Goal: Task Accomplishment & Management: Manage account settings

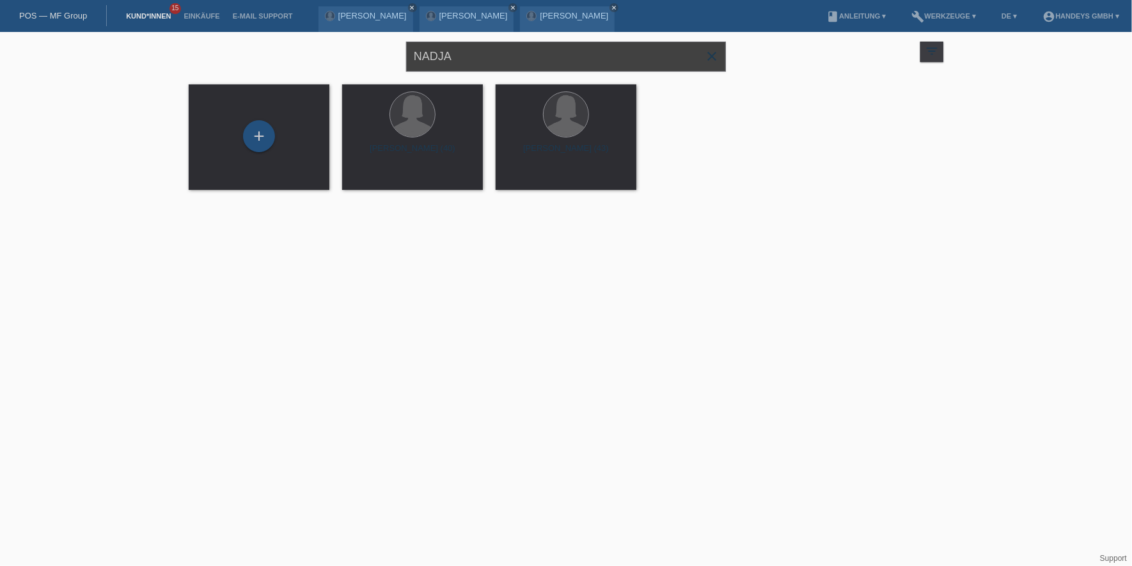
drag, startPoint x: 477, startPoint y: 61, endPoint x: 388, endPoint y: 56, distance: 88.4
click at [388, 56] on div "NADJA close filter_list view_module Alle Kund*innen anzeigen star Markierte [PE…" at bounding box center [566, 55] width 768 height 46
type input "HUSER"
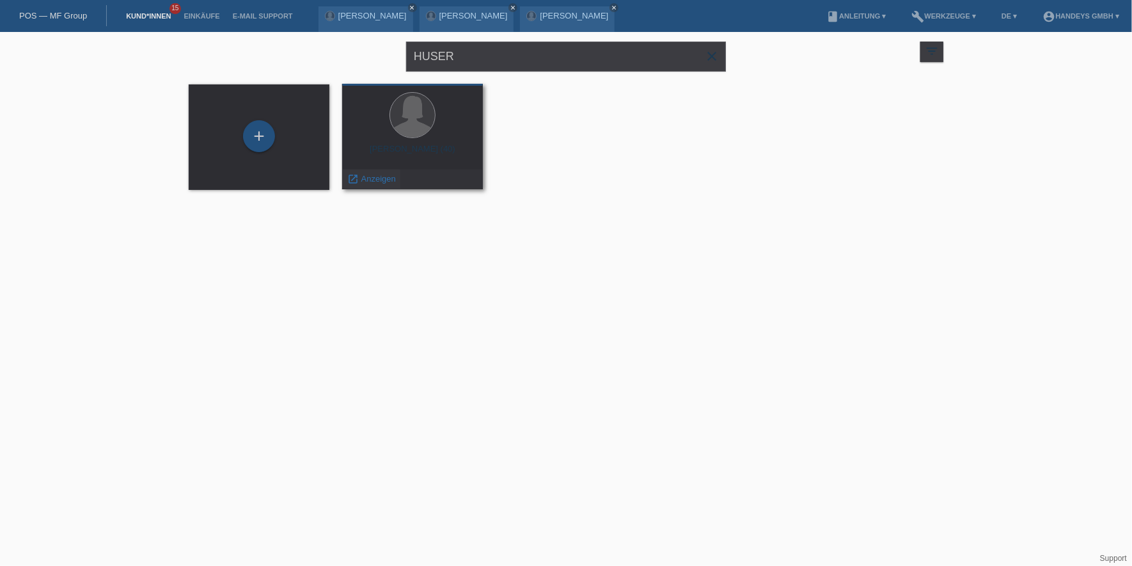
click at [366, 181] on span "Anzeigen" at bounding box center [378, 179] width 35 height 10
drag, startPoint x: 515, startPoint y: 56, endPoint x: 359, endPoint y: 49, distance: 156.3
click at [360, 51] on div "HUSER close filter_list view_module Alle Kund*innen anzeigen star Markierte Kun…" at bounding box center [566, 55] width 768 height 46
type input "WUNDERLIN"
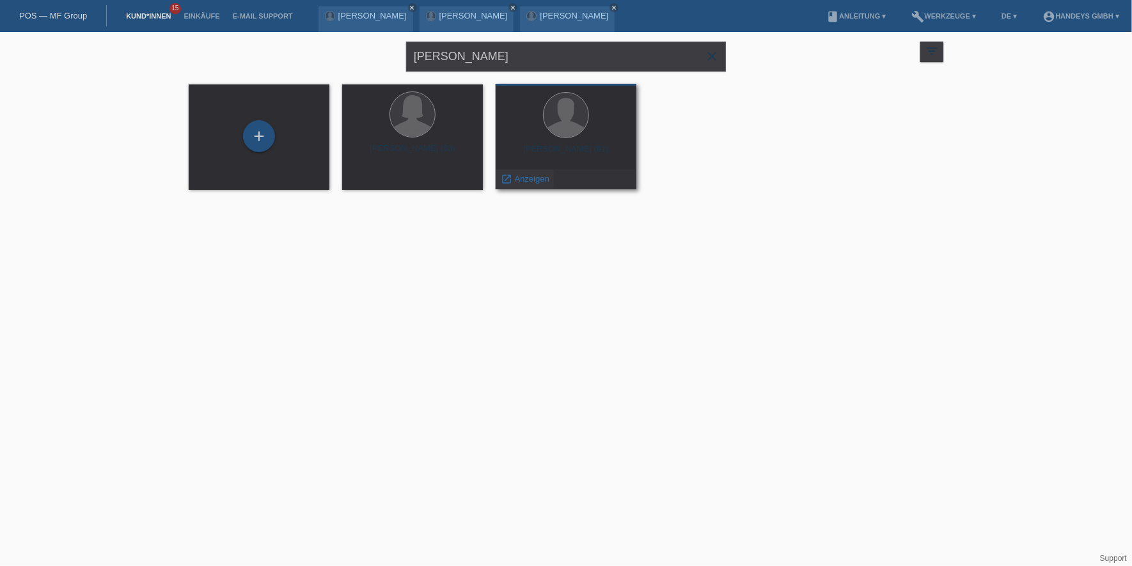
click at [525, 176] on span "Anzeigen" at bounding box center [532, 179] width 35 height 10
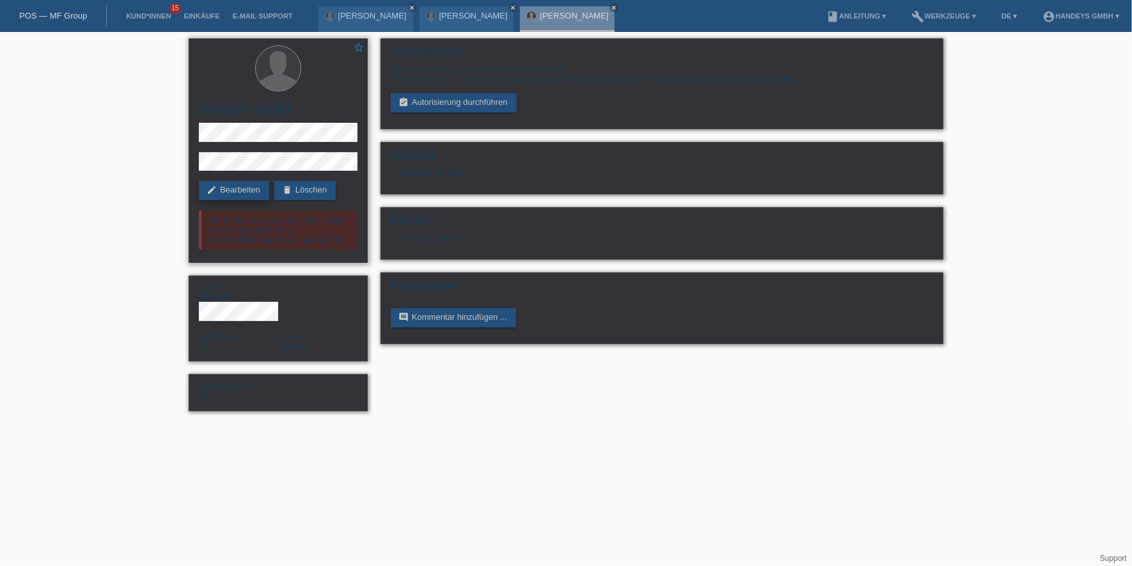
click at [246, 191] on link "edit Bearbeiten" at bounding box center [234, 190] width 70 height 19
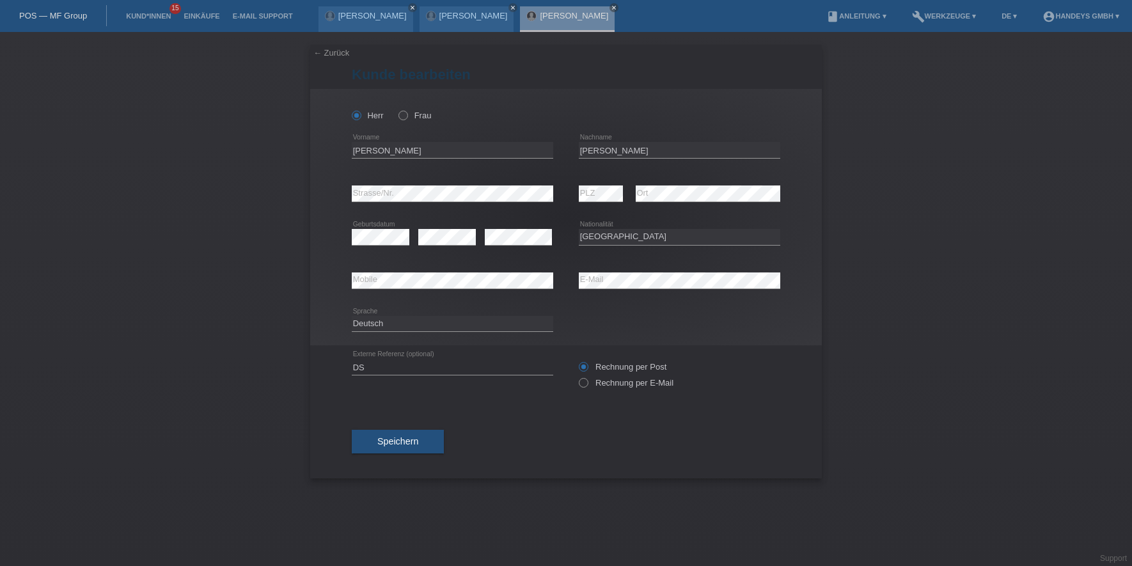
select select "CH"
drag, startPoint x: 380, startPoint y: 365, endPoint x: 315, endPoint y: 364, distance: 64.6
click at [315, 364] on div "← Zurück Kunde bearbeiten Herr Frau PLZ" at bounding box center [566, 262] width 512 height 434
type input "DERYA"
click at [303, 392] on div "← Zurück Kunde bearbeiten Herr Frau Rolf error Vorname error C" at bounding box center [566, 299] width 1132 height 534
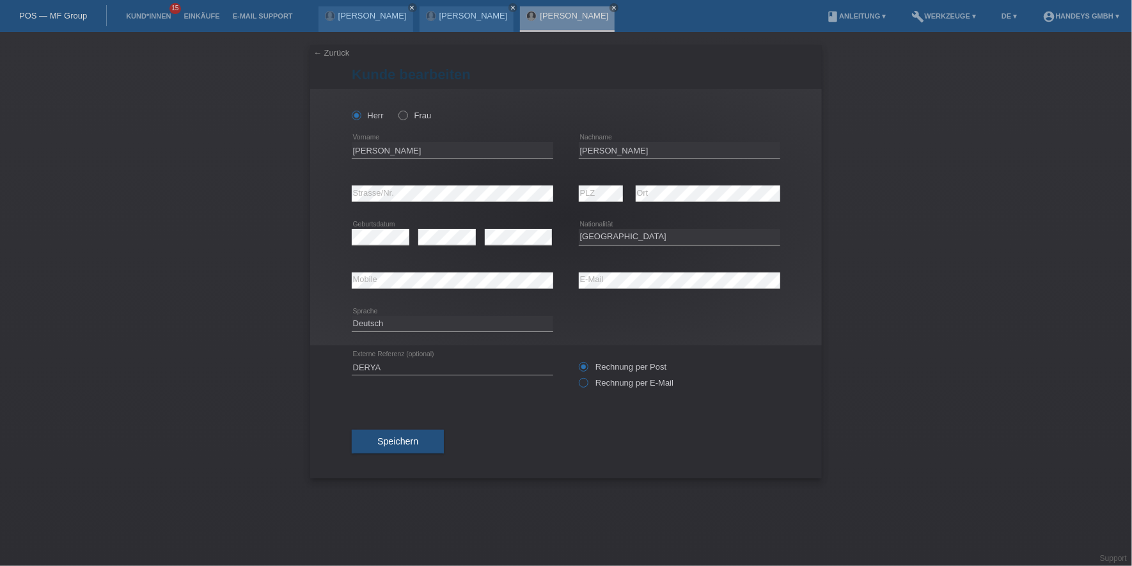
drag, startPoint x: 583, startPoint y: 383, endPoint x: 508, endPoint y: 397, distance: 76.1
click at [577, 376] on icon at bounding box center [577, 376] width 0 height 0
click at [583, 383] on input "Rechnung per E-Mail" at bounding box center [583, 386] width 8 height 16
radio input "true"
click at [404, 455] on div "Speichern" at bounding box center [566, 442] width 429 height 74
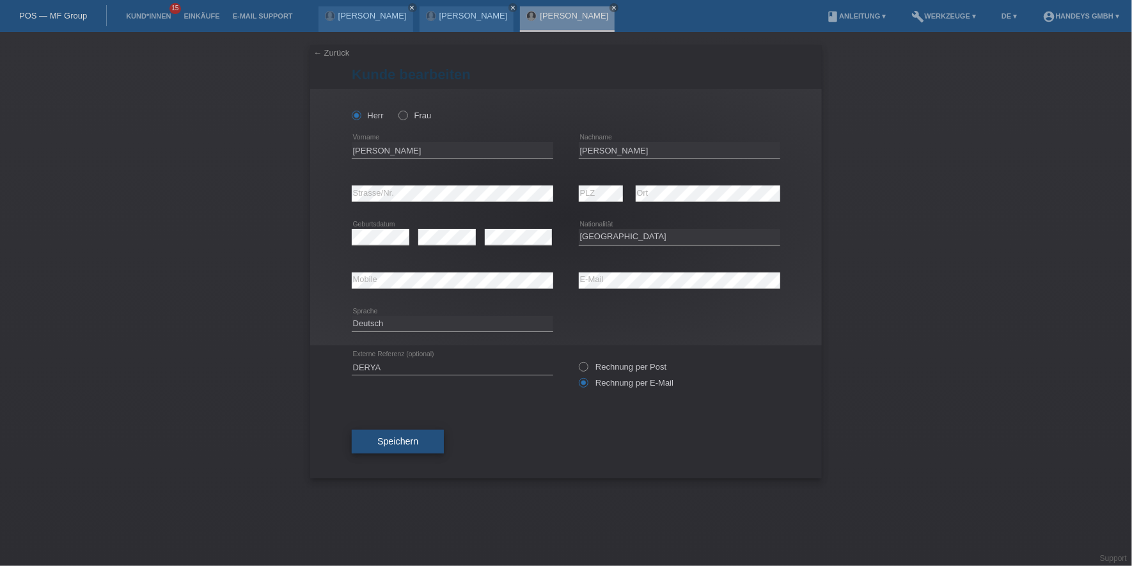
click at [417, 442] on span "Speichern" at bounding box center [397, 441] width 41 height 10
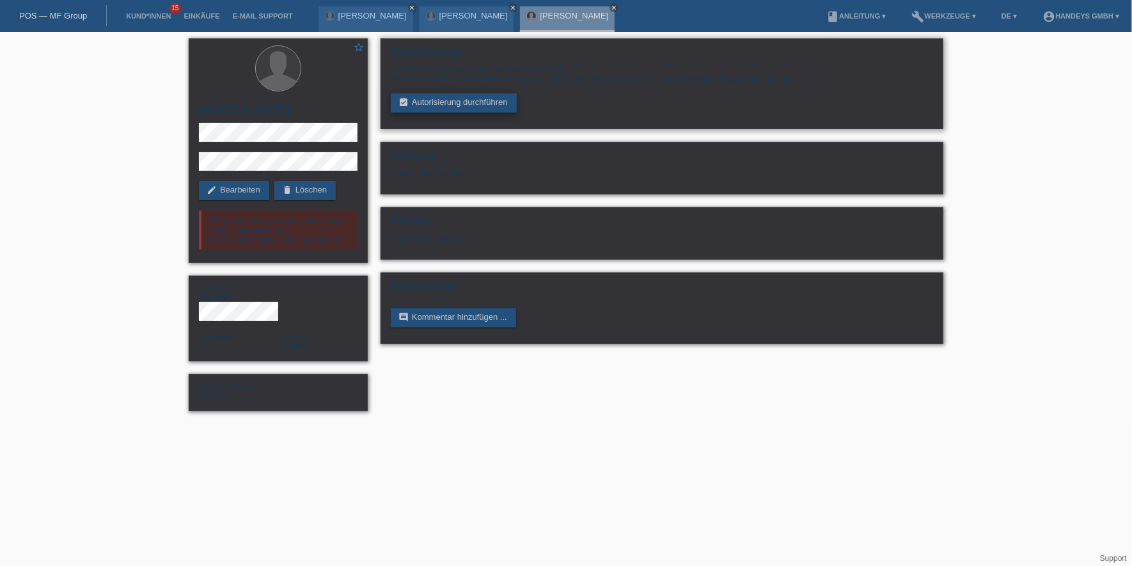
click at [425, 95] on link "assignment_turned_in Autorisierung durchführen" at bounding box center [454, 102] width 126 height 19
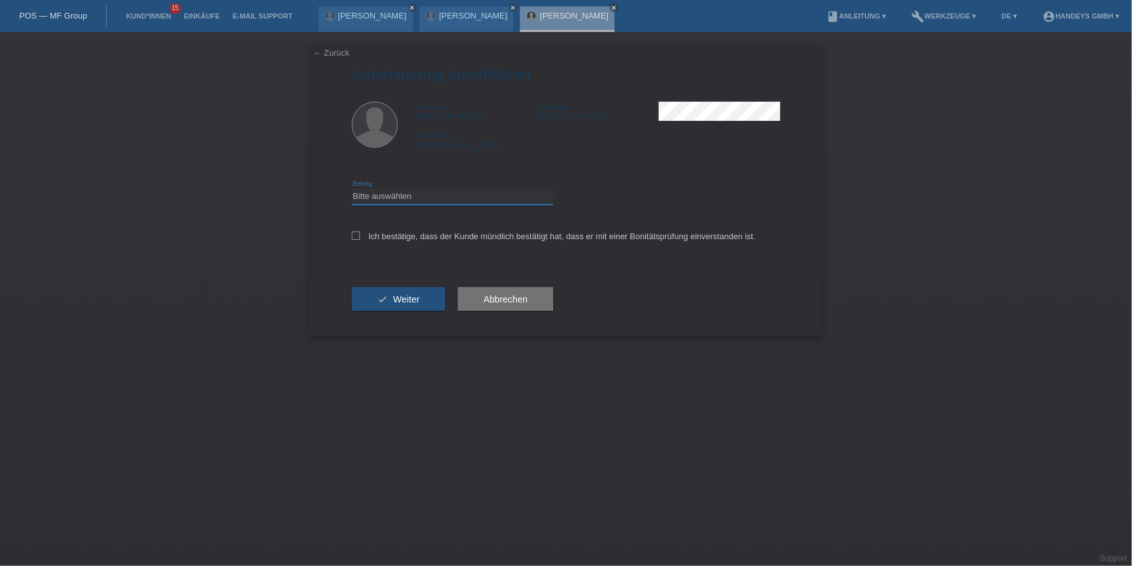
click at [419, 197] on select "Bitte auswählen CHF 1.00 - CHF 499.00 CHF 500.00 - CHF 1'999.00 CHF 2'000.00 - …" at bounding box center [453, 196] width 202 height 15
select select "3"
click at [352, 189] on select "Bitte auswählen CHF 1.00 - CHF 499.00 CHF 500.00 - CHF 1'999.00 CHF 2'000.00 - …" at bounding box center [453, 196] width 202 height 15
click at [419, 225] on div "Ich bestätige, dass der Kunde mündlich bestätigt hat, dass er mit einer Bonität…" at bounding box center [566, 241] width 429 height 44
click at [419, 234] on label "Ich bestätige, dass der Kunde mündlich bestätigt hat, dass er mit einer Bonität…" at bounding box center [554, 237] width 404 height 10
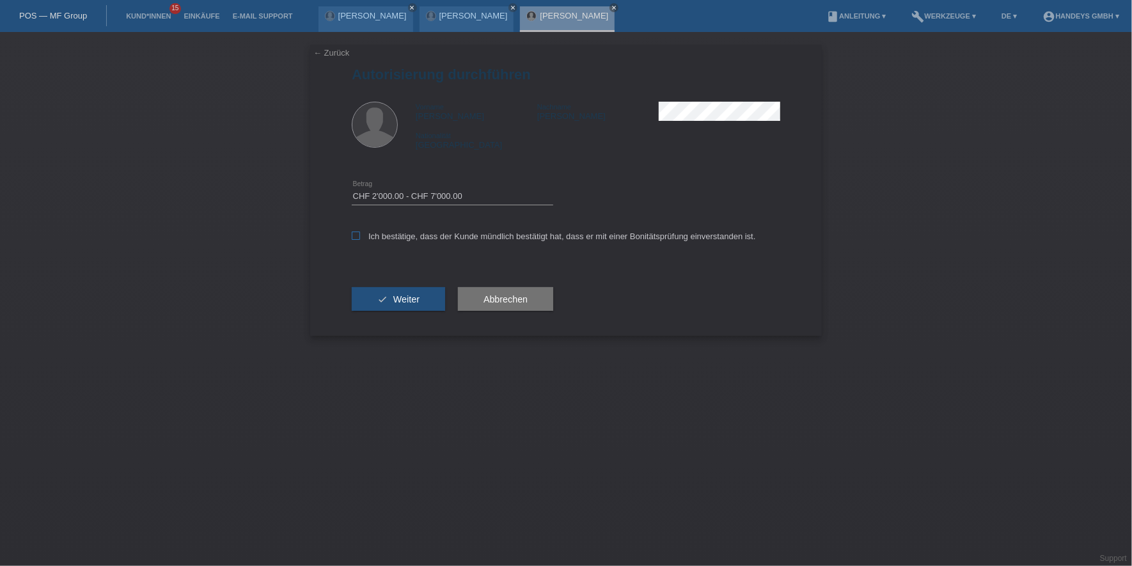
click at [360, 234] on input "Ich bestätige, dass der Kunde mündlich bestätigt hat, dass er mit einer Bonität…" at bounding box center [356, 236] width 8 height 8
checkbox input "true"
click at [417, 296] on span "Weiter" at bounding box center [406, 299] width 26 height 10
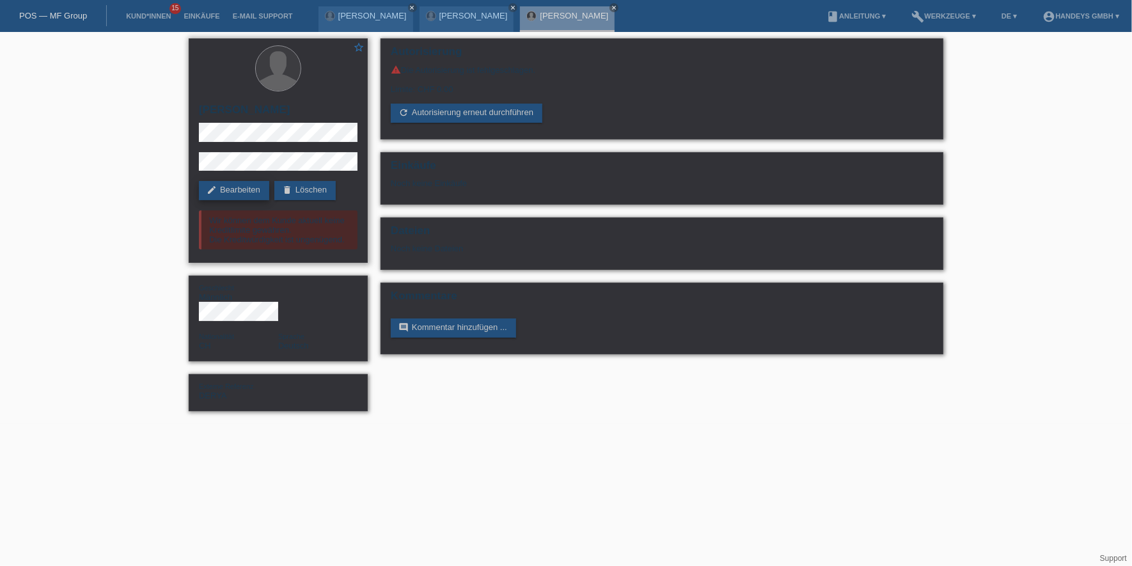
drag, startPoint x: 229, startPoint y: 187, endPoint x: 255, endPoint y: 187, distance: 26.2
click at [229, 187] on link "edit Bearbeiten" at bounding box center [234, 190] width 70 height 19
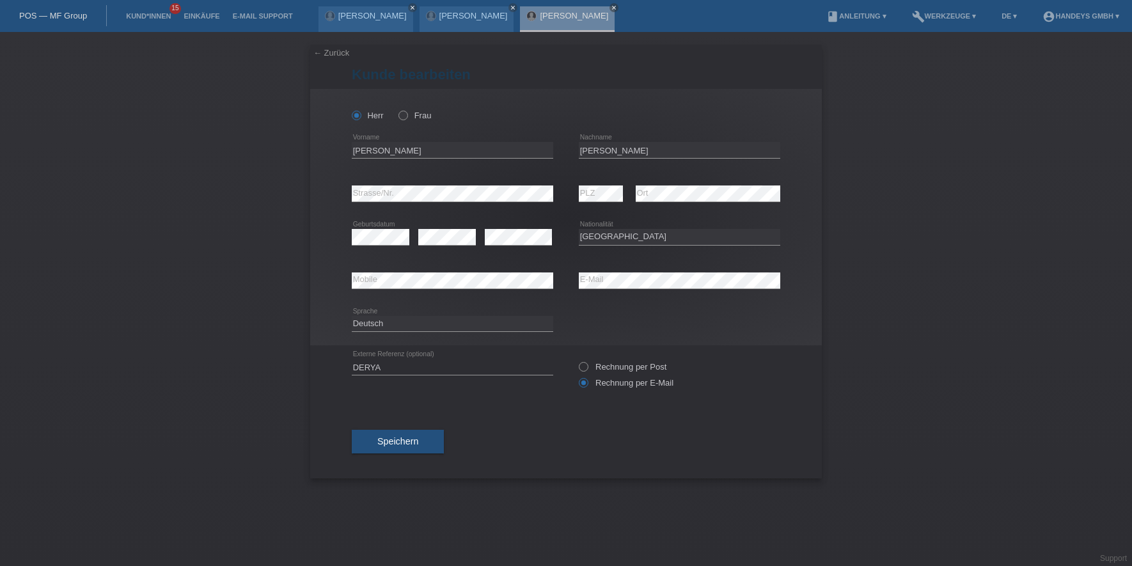
select select "CH"
click at [358, 147] on input "[PERSON_NAME]" at bounding box center [453, 150] width 202 height 16
click at [604, 149] on input "[PERSON_NAME]" at bounding box center [680, 150] width 202 height 16
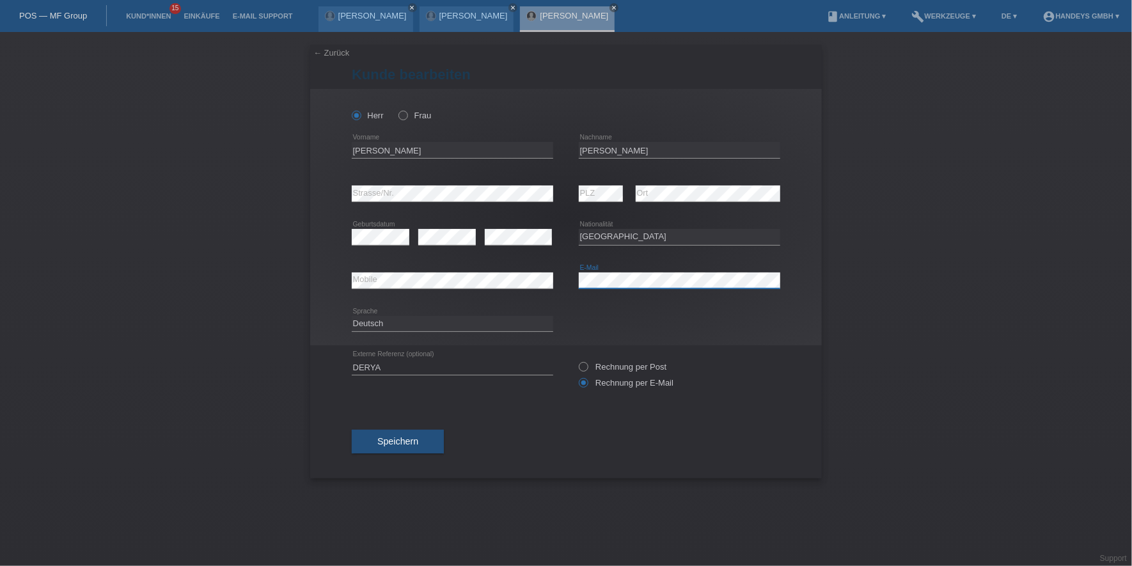
click at [543, 280] on div "error Mobile error E-Mail" at bounding box center [566, 281] width 429 height 44
click at [372, 287] on div "error Mobile" at bounding box center [453, 281] width 202 height 17
